Goal: Answer question/provide support

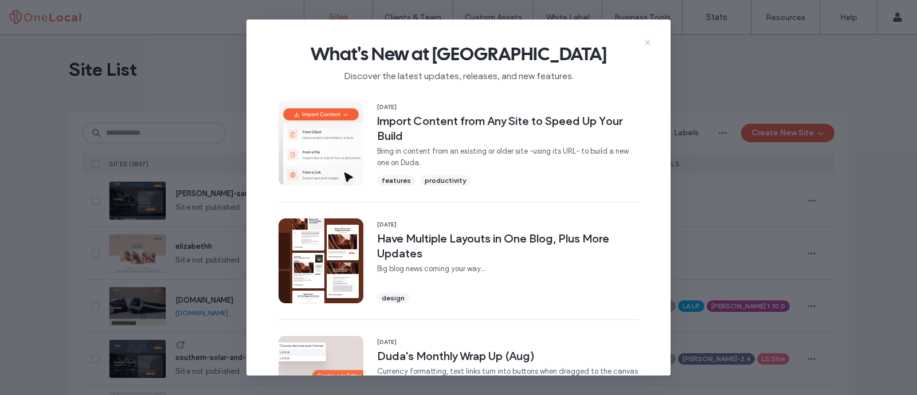
click at [649, 42] on icon at bounding box center [647, 42] width 9 height 9
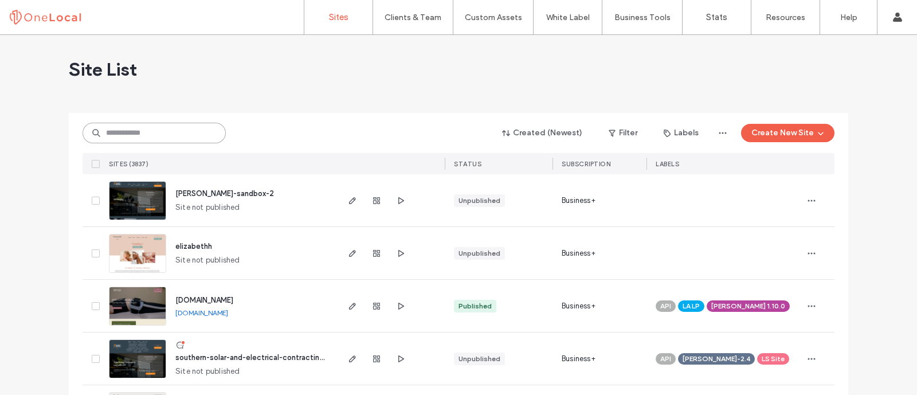
click at [184, 127] on input at bounding box center [154, 133] width 143 height 21
type input "*********"
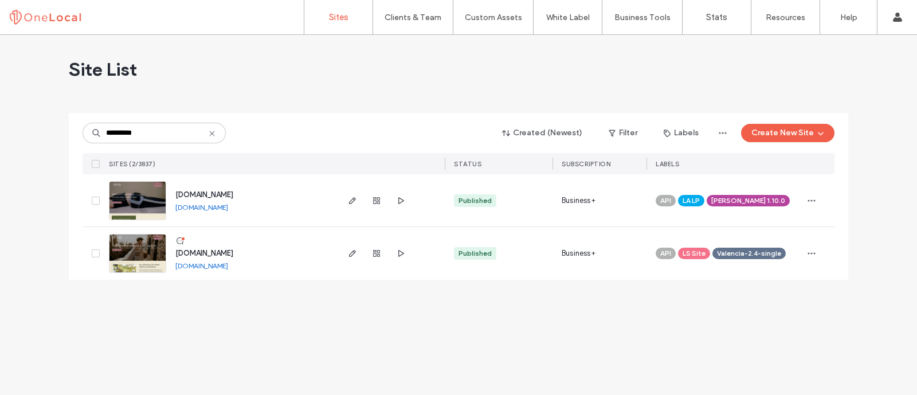
click at [181, 240] on icon at bounding box center [179, 240] width 9 height 9
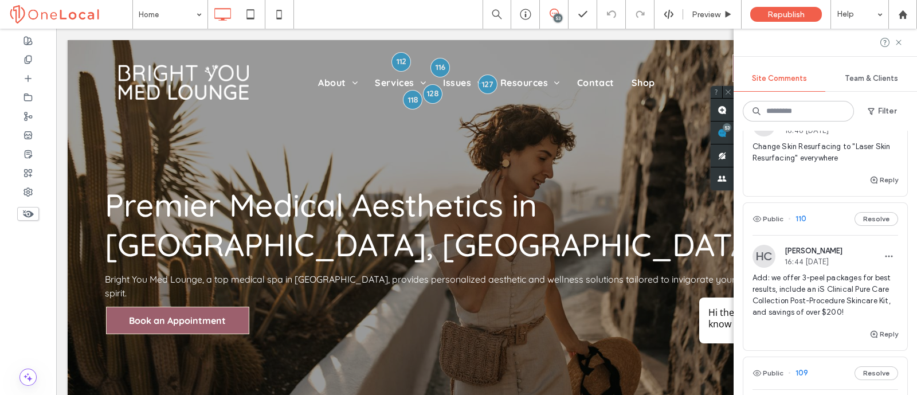
scroll to position [4584, 0]
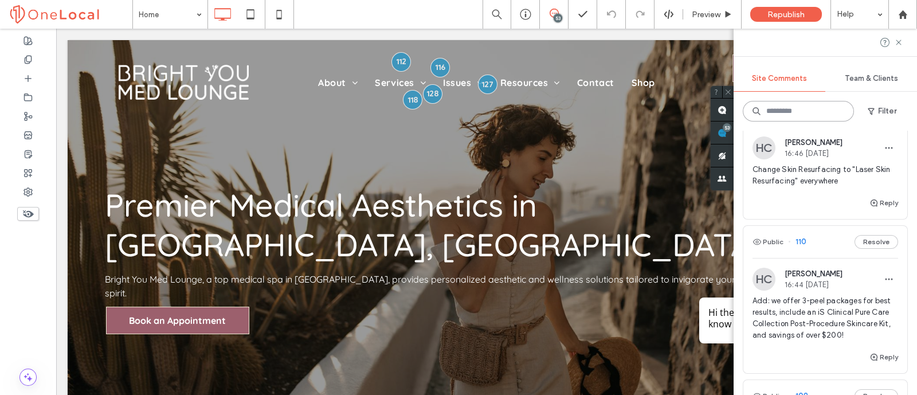
click at [811, 112] on input at bounding box center [798, 111] width 111 height 21
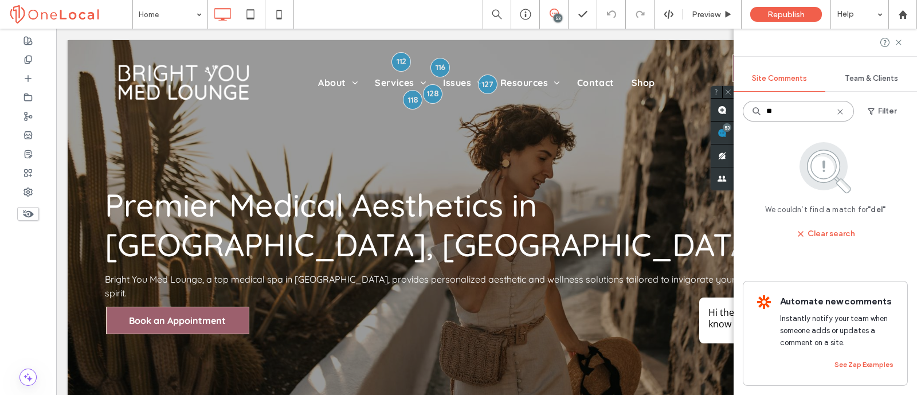
scroll to position [0, 0]
type input "*"
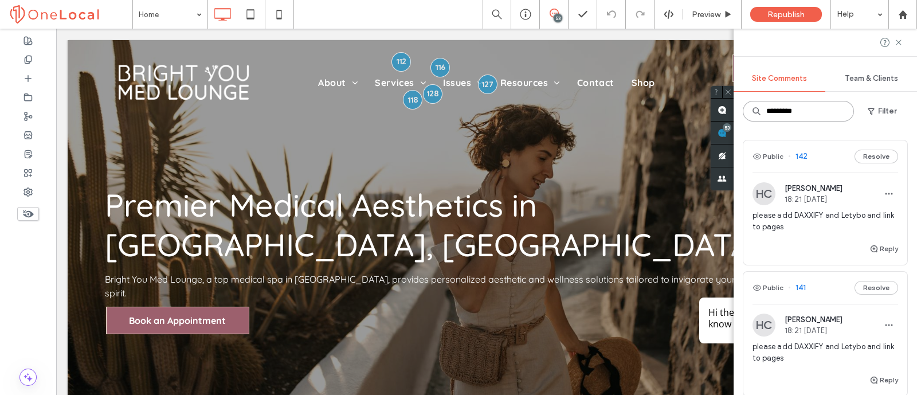
type input "*********"
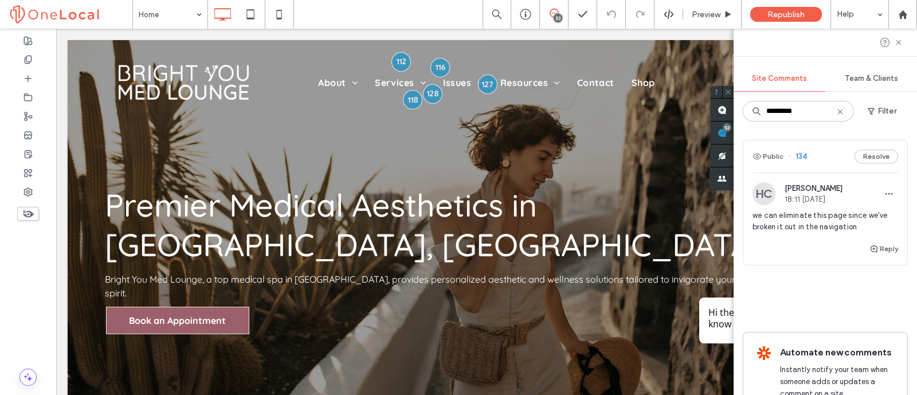
click at [792, 225] on span "we can eliminate this page since we've broken it out in the navigation" at bounding box center [825, 221] width 146 height 23
click at [819, 221] on div at bounding box center [458, 197] width 917 height 395
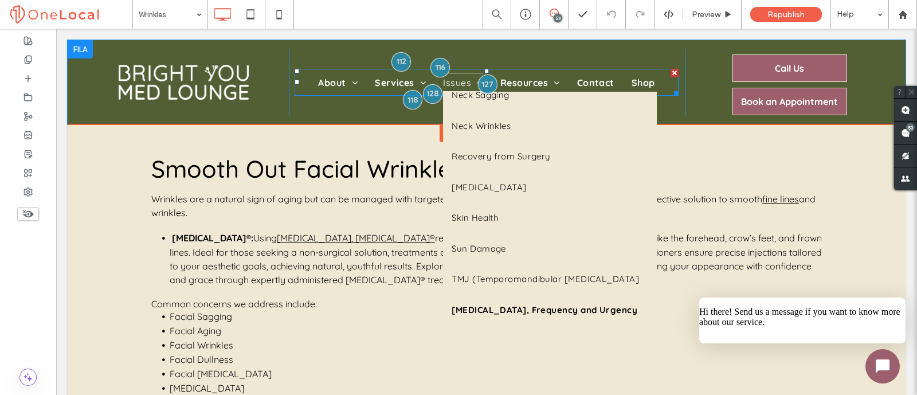
scroll to position [525, 0]
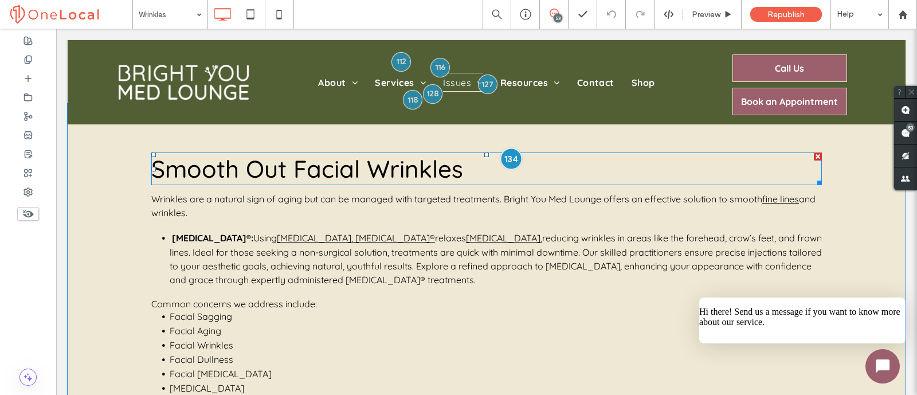
click at [501, 161] on div at bounding box center [510, 158] width 21 height 21
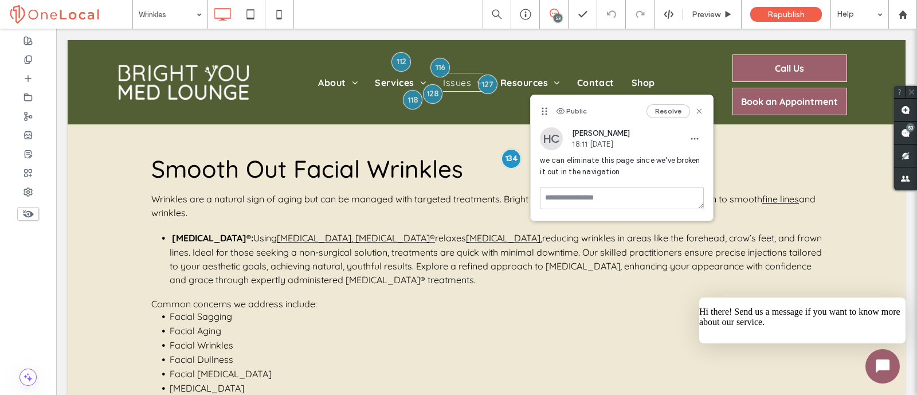
click at [582, 165] on span "we can eliminate this page since we've broken it out in the navigation" at bounding box center [622, 166] width 164 height 23
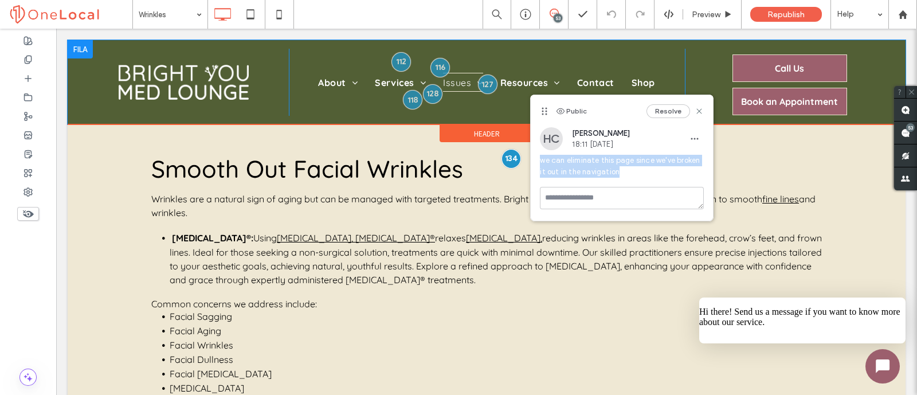
copy span "we can eliminate this page since we've broken it out in the navigation"
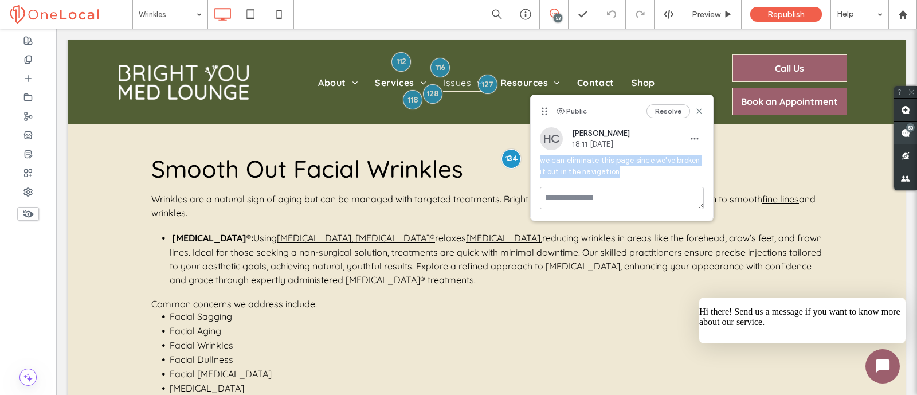
click at [912, 128] on div "53" at bounding box center [910, 127] width 9 height 9
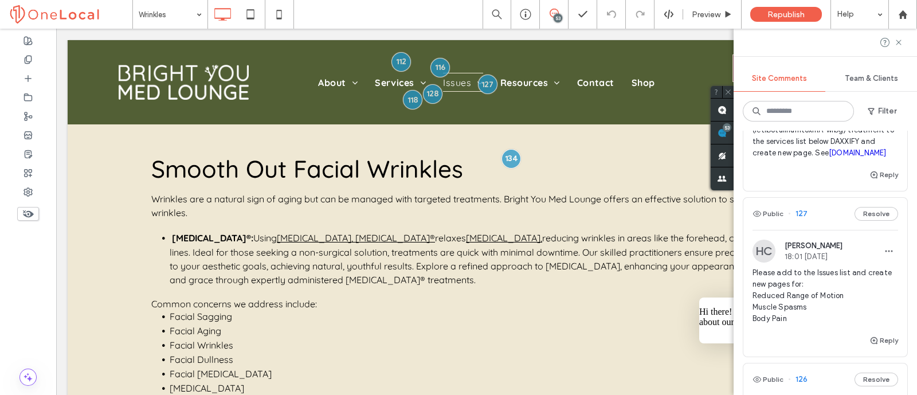
scroll to position [1933, 0]
drag, startPoint x: 750, startPoint y: 289, endPoint x: 799, endPoint y: 306, distance: 52.5
click at [803, 312] on div "HC [PERSON_NAME] 18:01 [DATE] Please add to the Issues list and create new page…" at bounding box center [825, 287] width 164 height 94
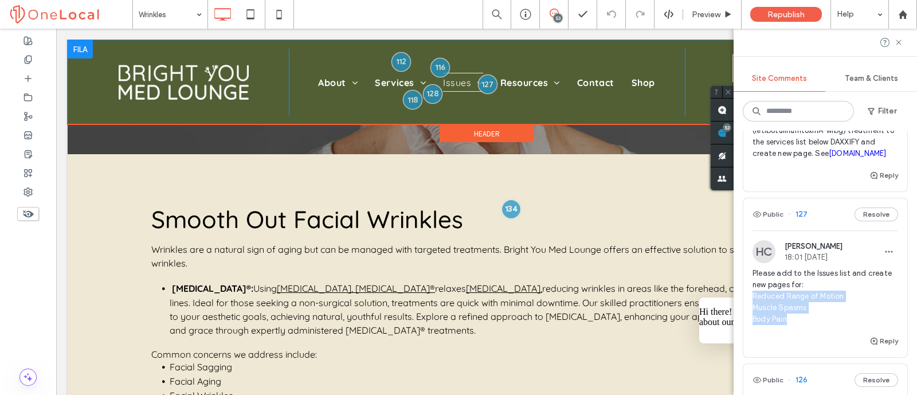
copy span "Reduced Range of Motion Muscle Spasms Body Pain"
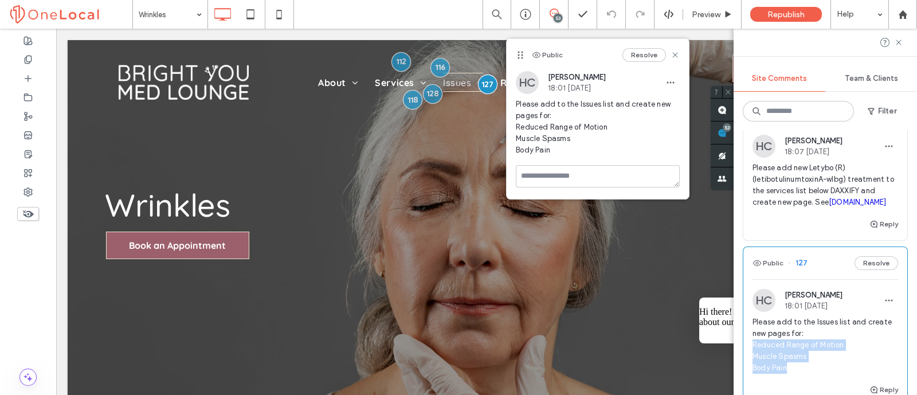
scroll to position [1862, 0]
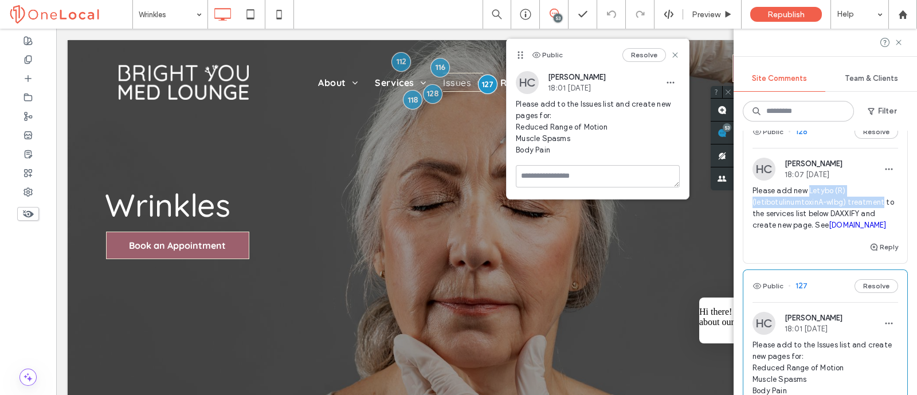
drag, startPoint x: 807, startPoint y: 183, endPoint x: 888, endPoint y: 200, distance: 82.5
click at [888, 200] on div "HC [PERSON_NAME] 18:07 [DATE] Please add new Letybo (R) (letibotulinumtoxinA-wl…" at bounding box center [825, 199] width 164 height 83
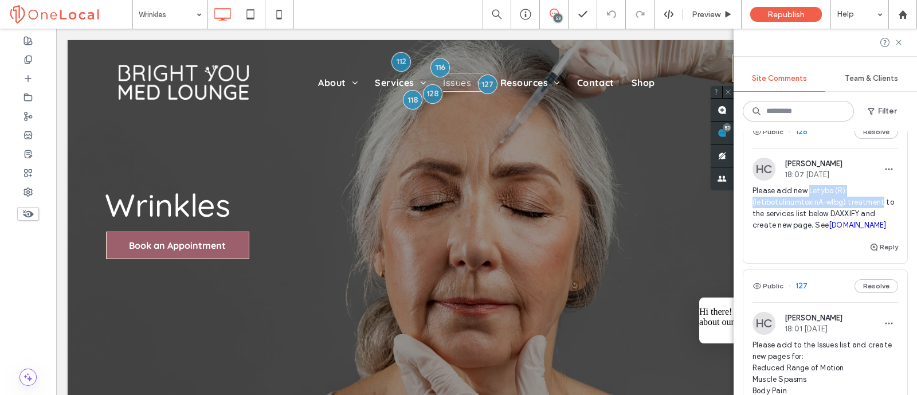
copy span "Letybo (R) (letibotulinumtoxinA-wlbg) treatment"
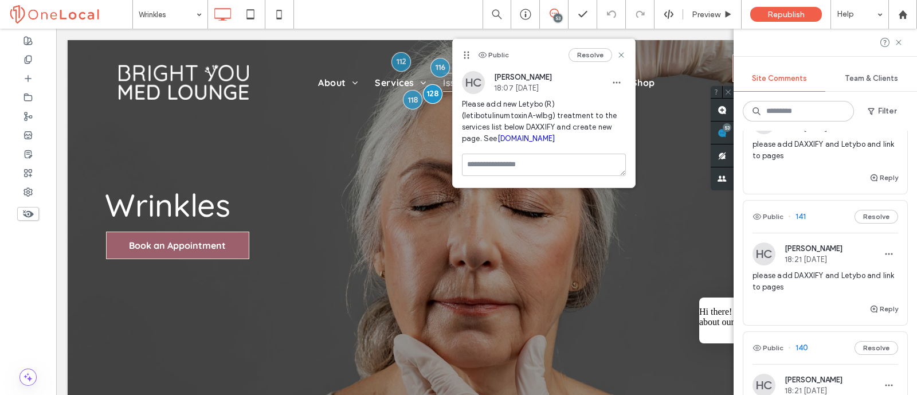
scroll to position [0, 0]
